Goal: Check status: Check status

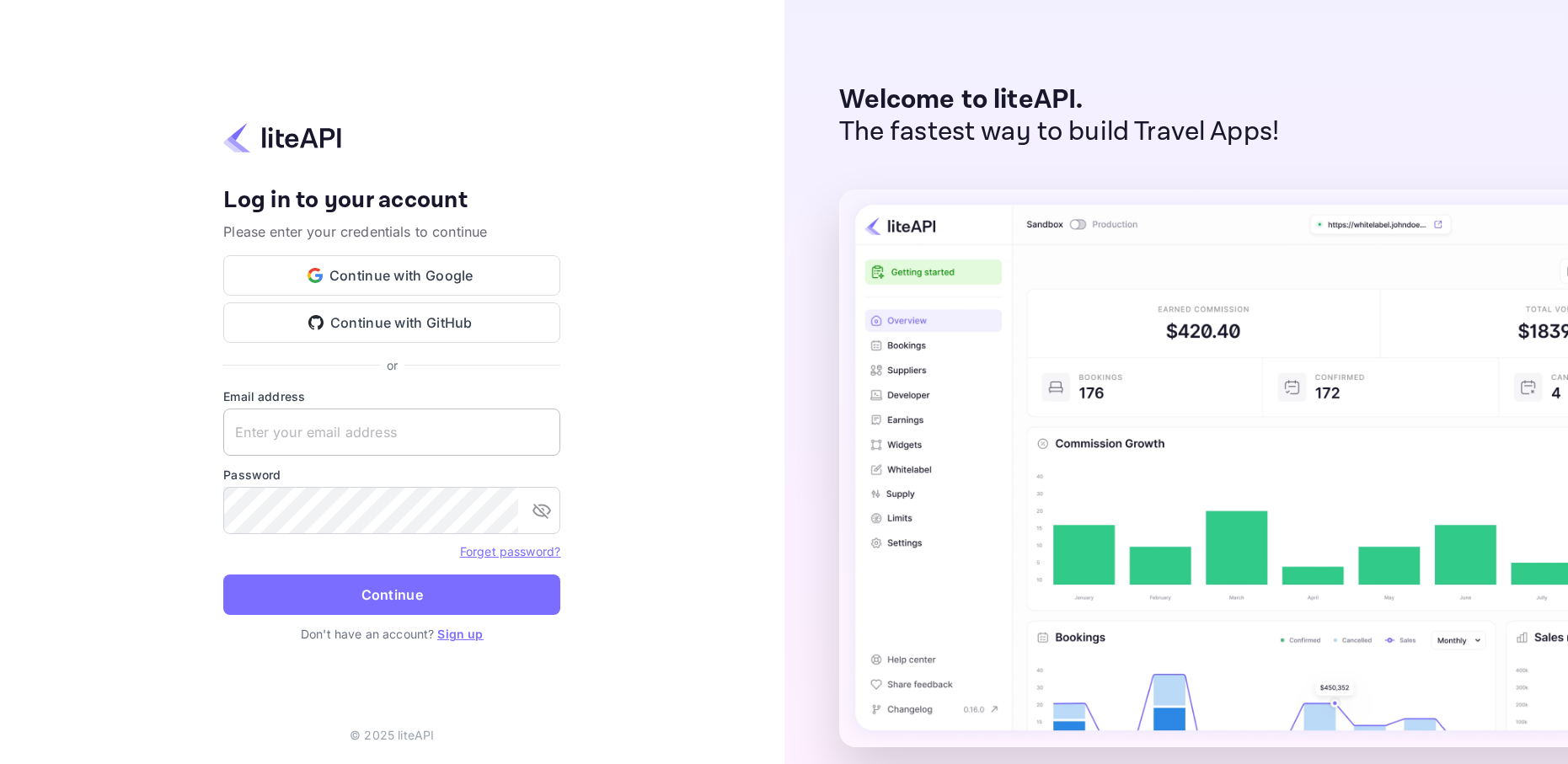
click at [333, 428] on input "text" at bounding box center [391, 432] width 337 height 47
type input "[PERSON_NAME][EMAIL_ADDRESS][DOMAIN_NAME]"
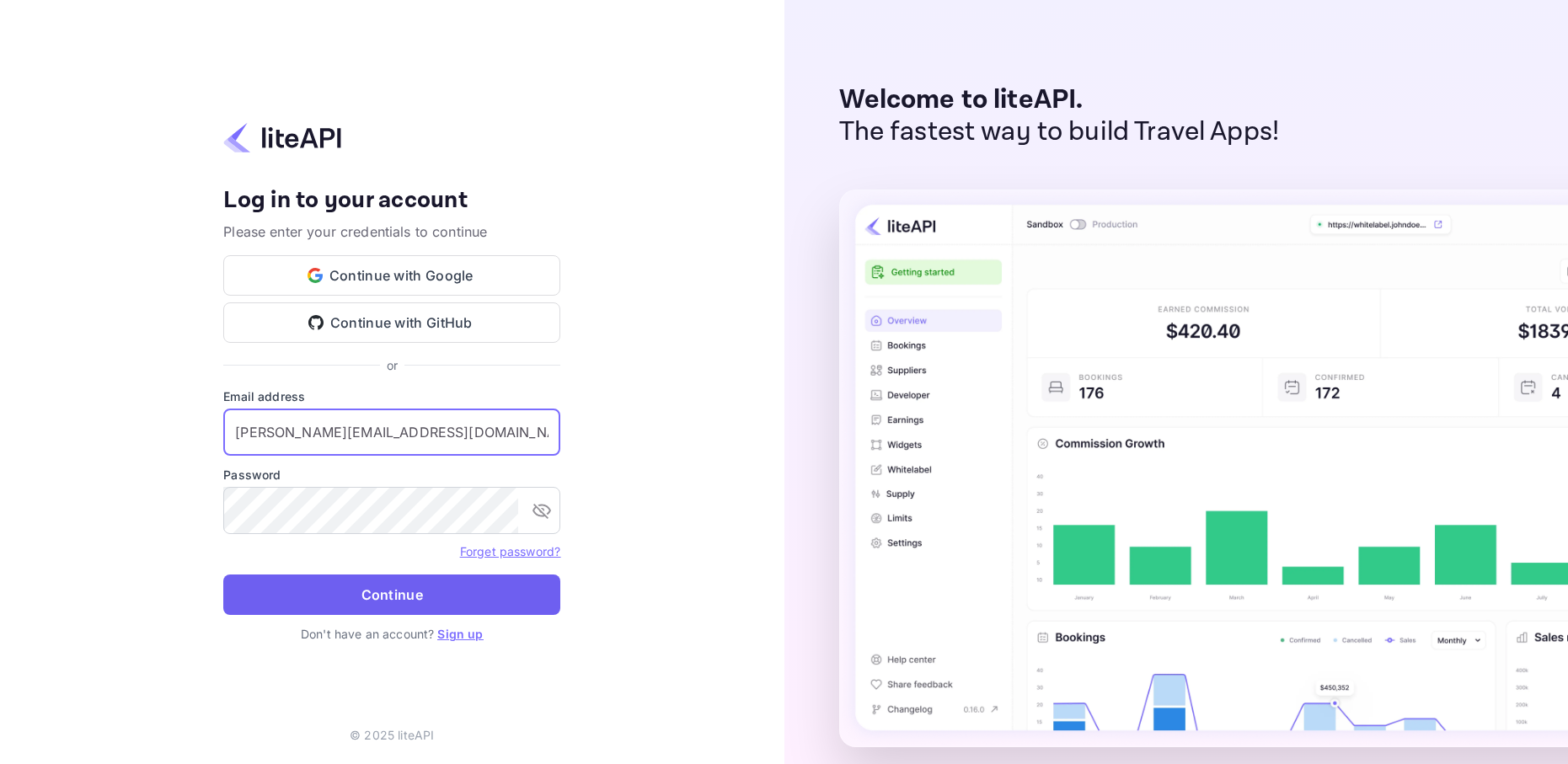
click at [408, 612] on button "Continue" at bounding box center [391, 595] width 337 height 40
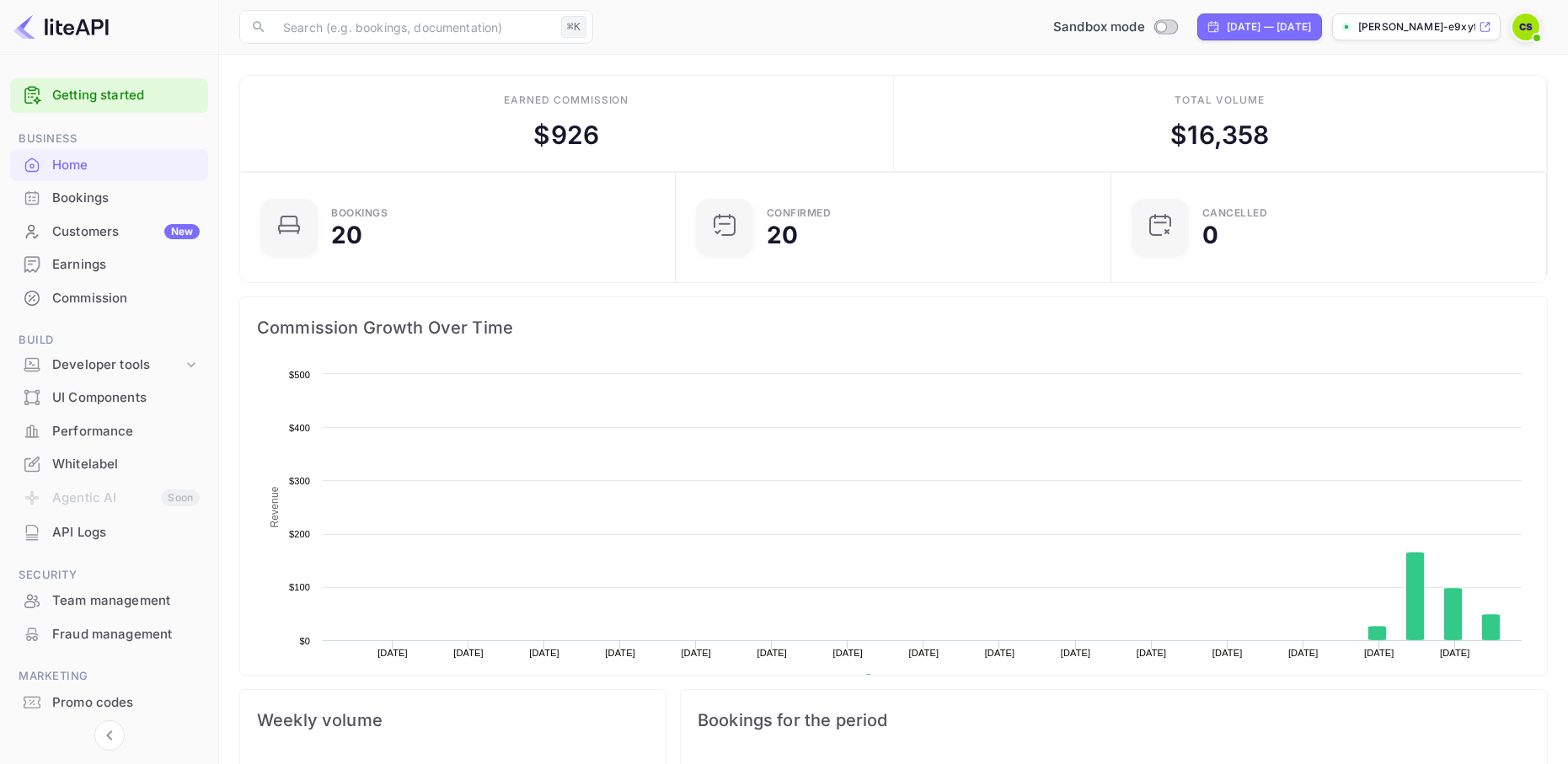
scroll to position [274, 425]
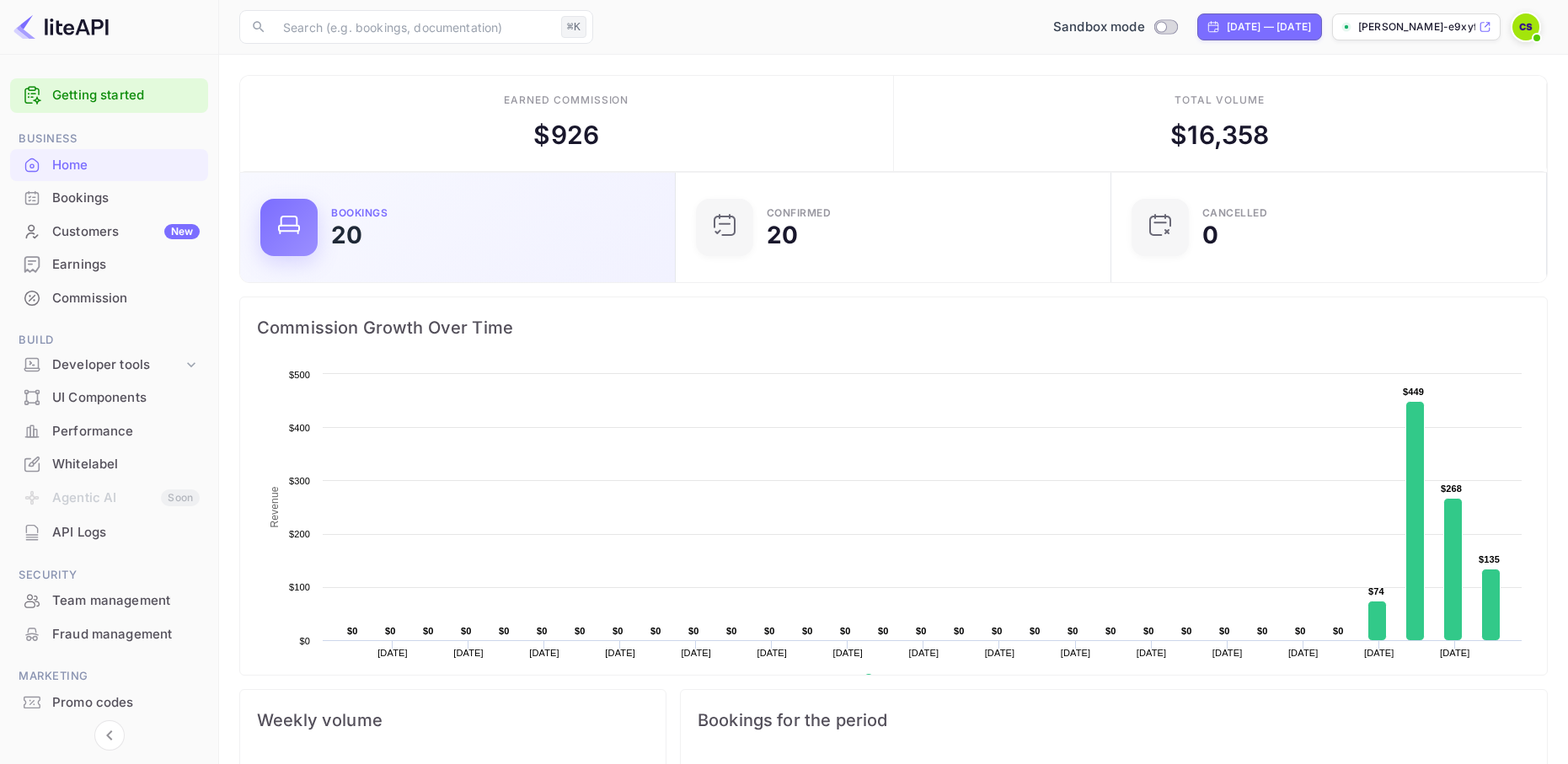
click at [375, 248] on div "Bookings 20" at bounding box center [457, 227] width 394 height 57
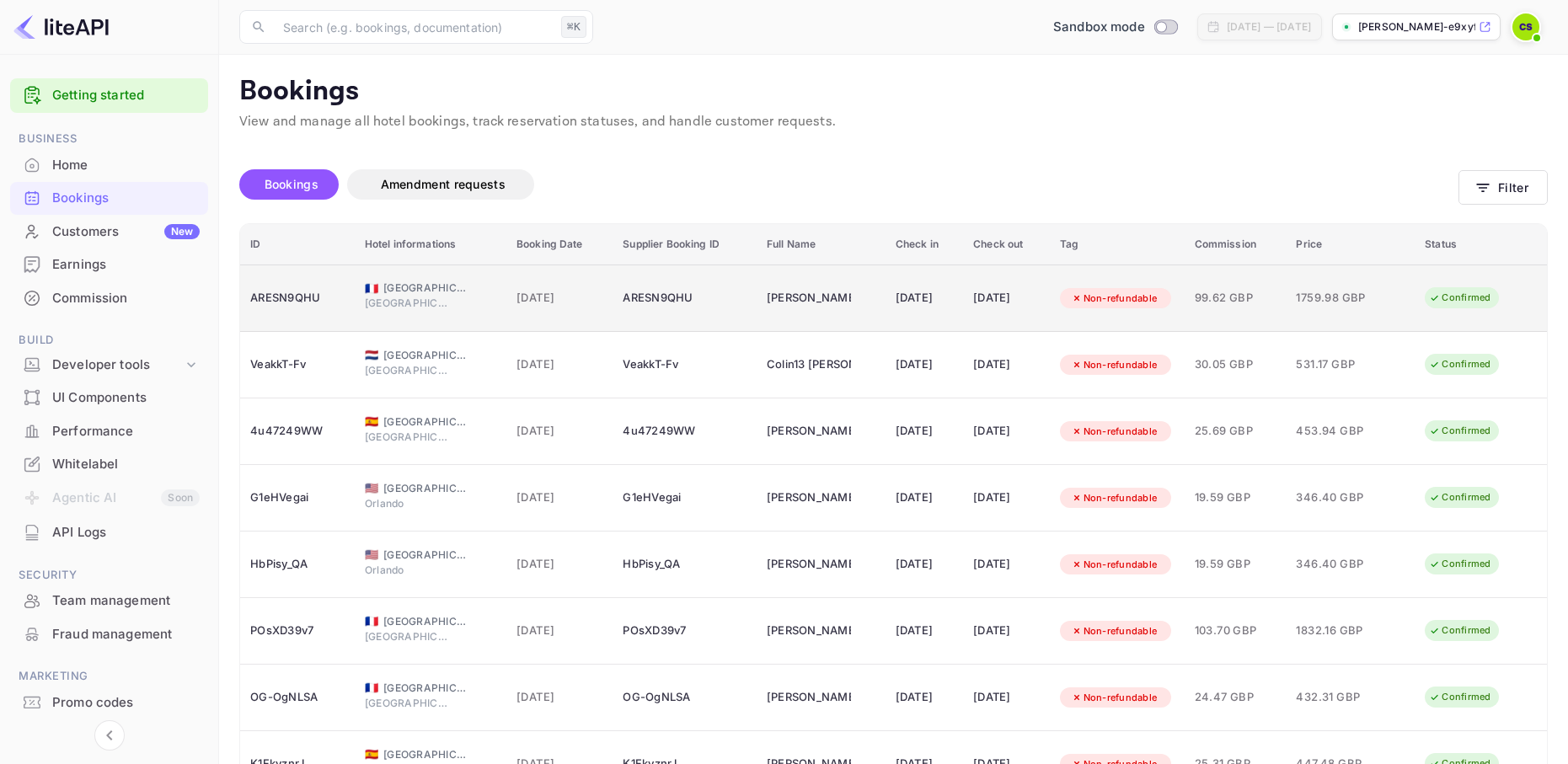
click at [506, 309] on td "08 Sep 2025" at bounding box center [559, 298] width 106 height 67
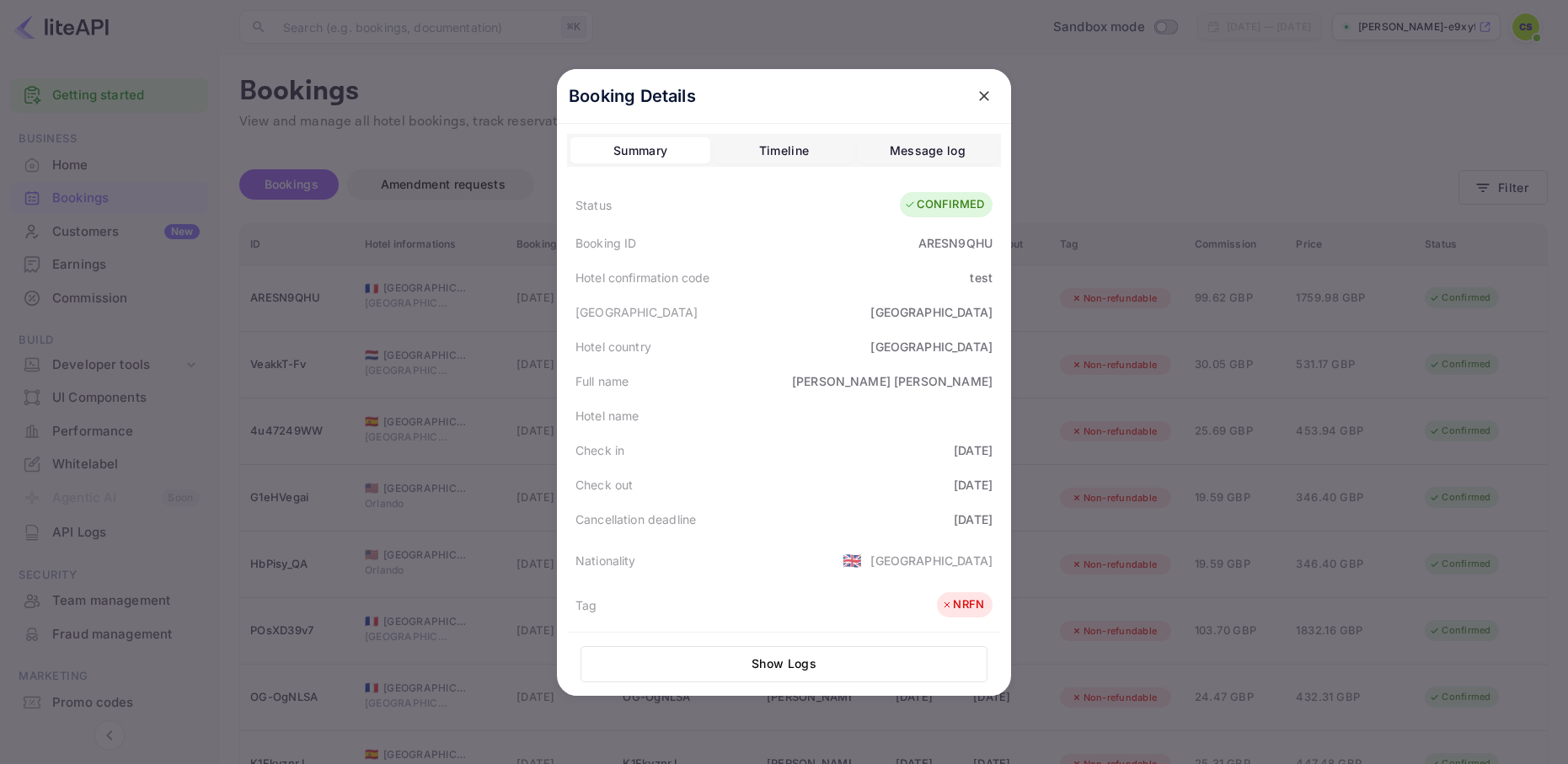
click at [797, 664] on button "Show Logs" at bounding box center [783, 664] width 407 height 36
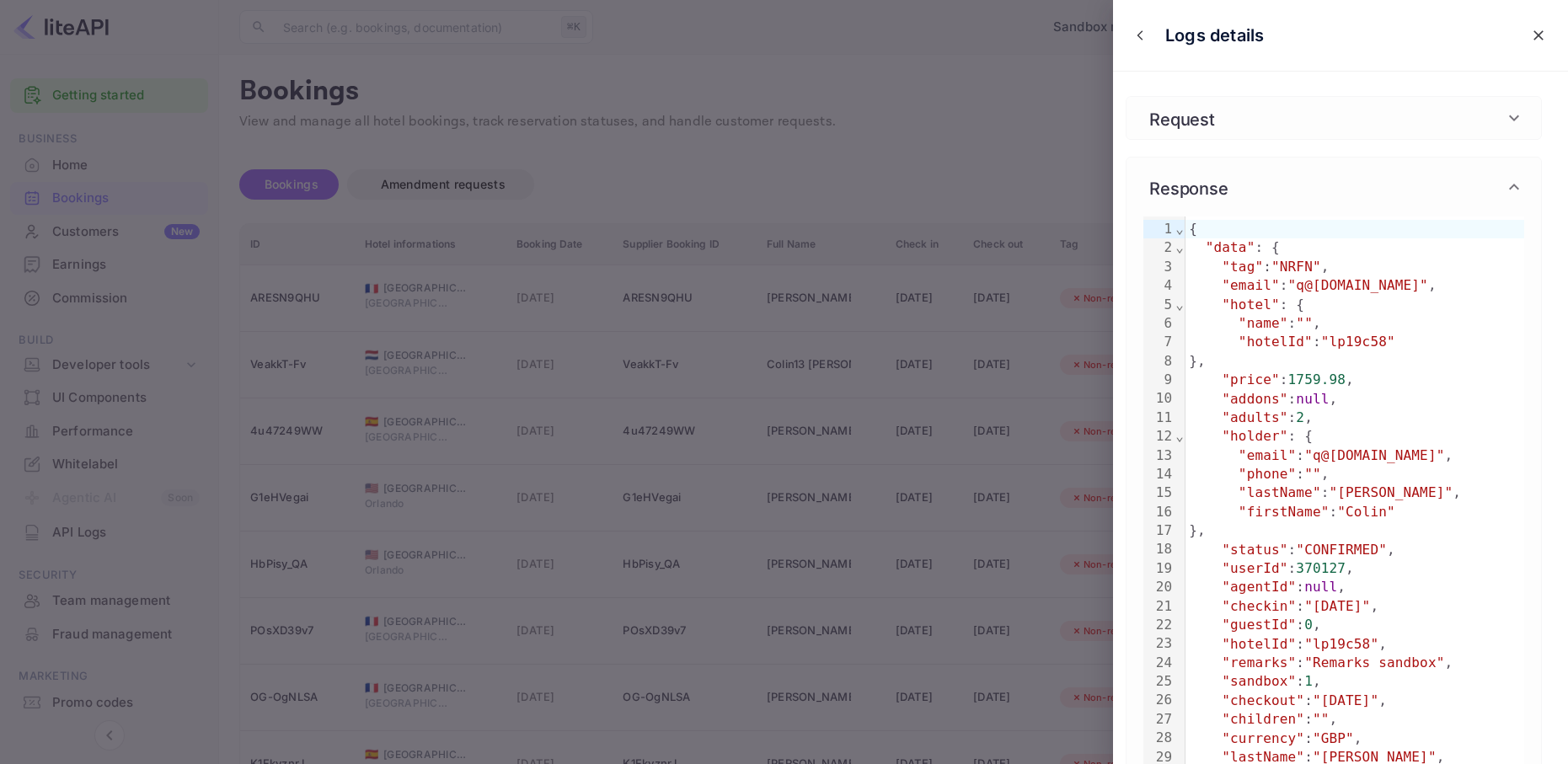
scroll to position [8, 0]
click at [1253, 119] on div "Request" at bounding box center [1323, 121] width 361 height 25
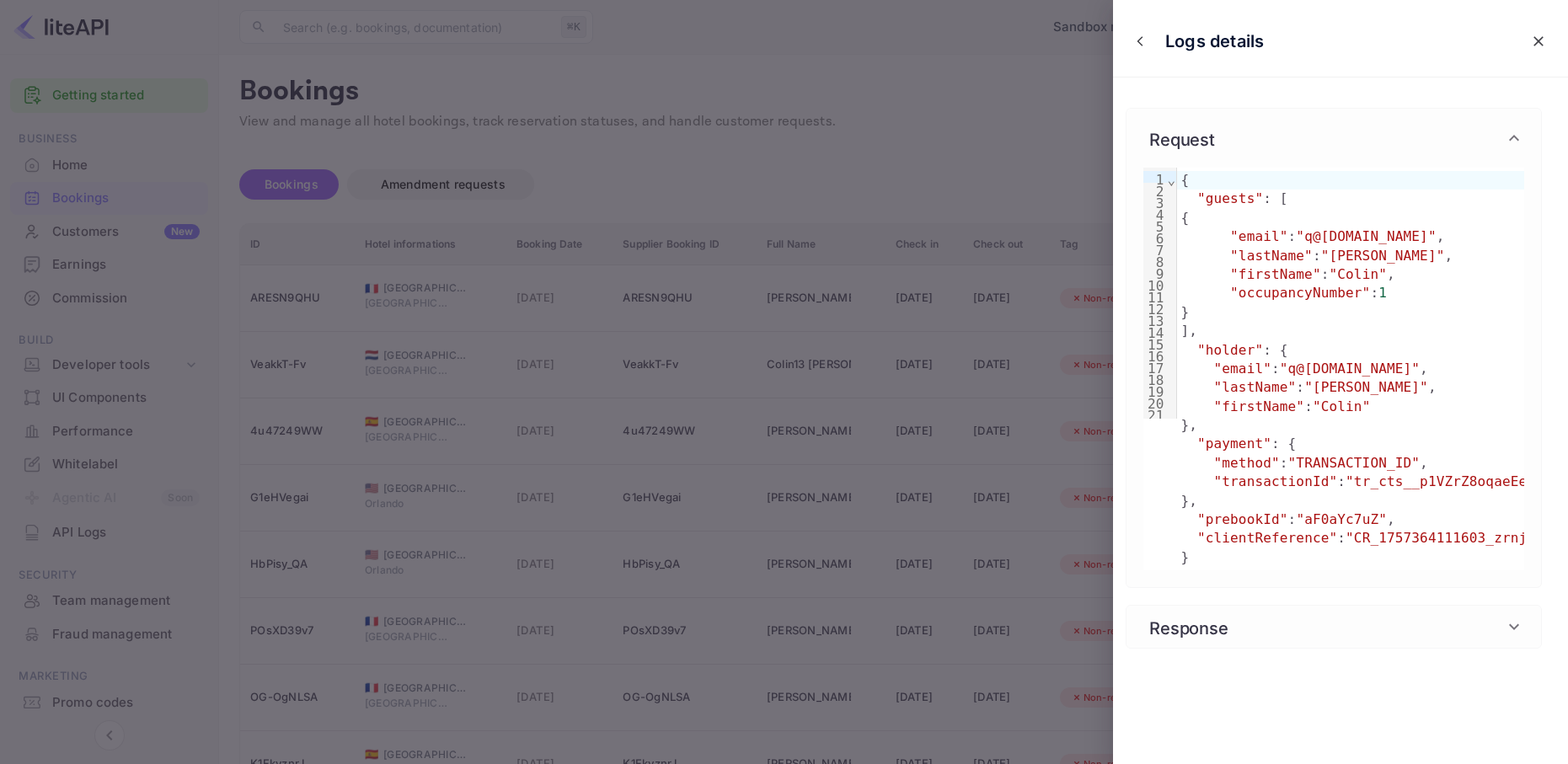
scroll to position [0, 0]
